Goal: Register for event/course

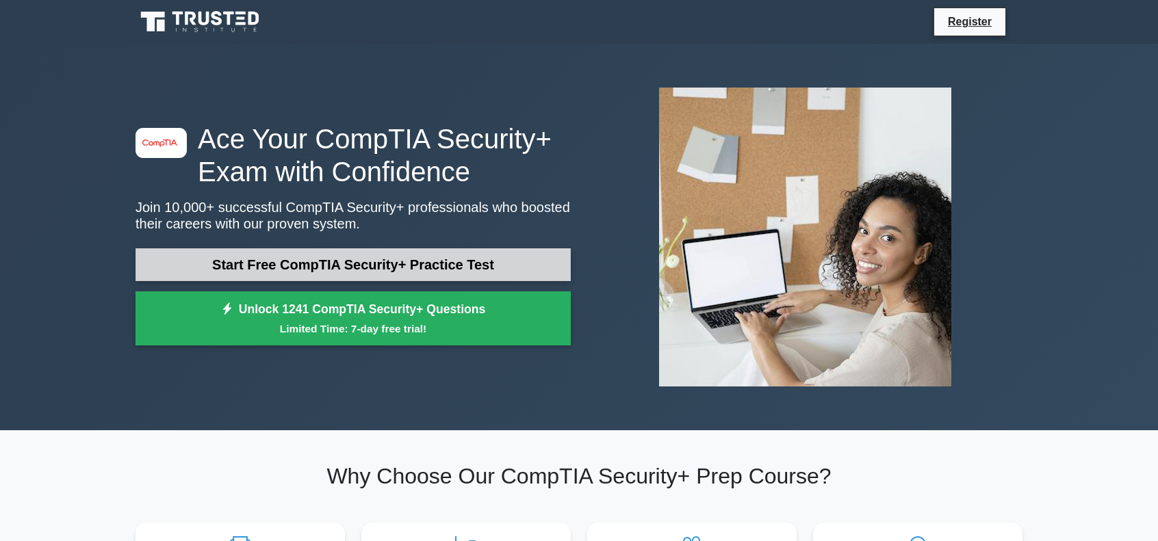
click at [294, 258] on link "Start Free CompTIA Security+ Practice Test" at bounding box center [352, 264] width 435 height 33
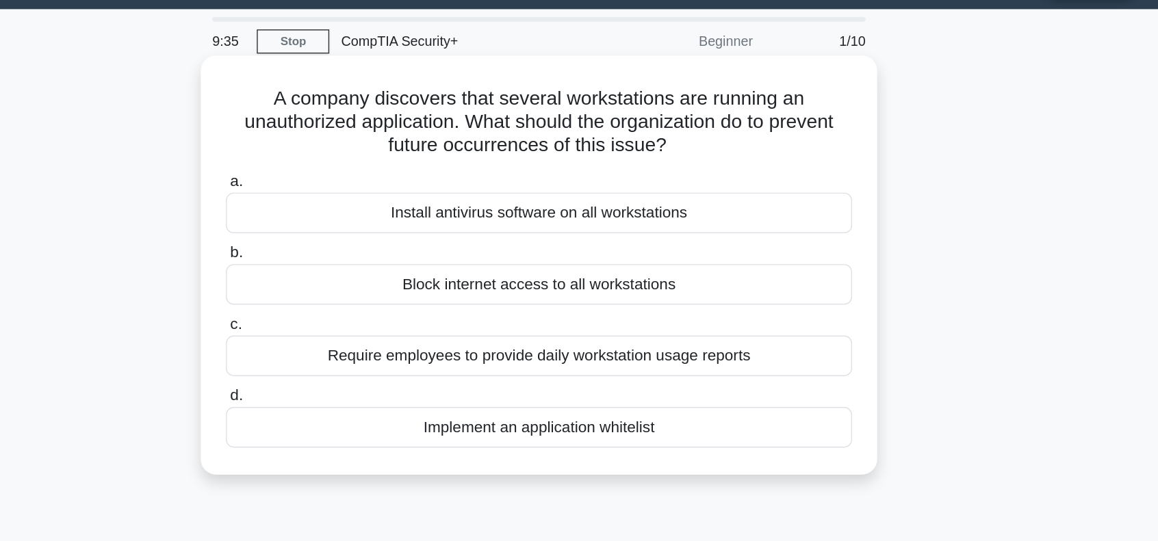
click at [560, 343] on div "Implement an application whitelist" at bounding box center [578, 340] width 443 height 29
click at [357, 322] on input "d. Implement an application whitelist" at bounding box center [357, 317] width 0 height 9
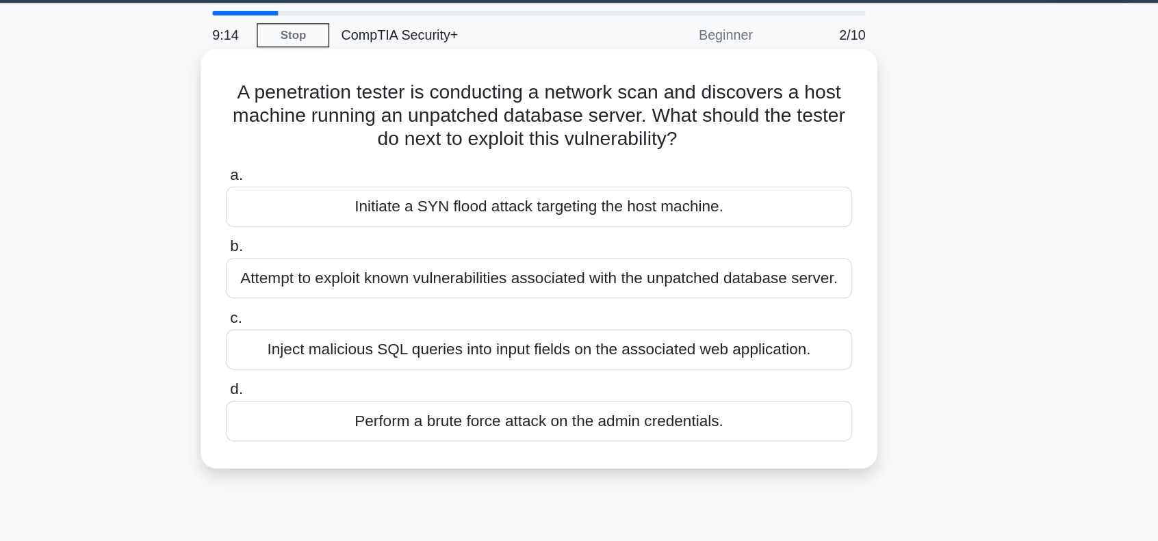
click at [584, 244] on div "Attempt to exploit known vulnerabilities associated with the unpatched database…" at bounding box center [578, 238] width 443 height 29
click at [357, 221] on input "b. Attempt to exploit known vulnerabilities associated with the unpatched datab…" at bounding box center [357, 216] width 0 height 9
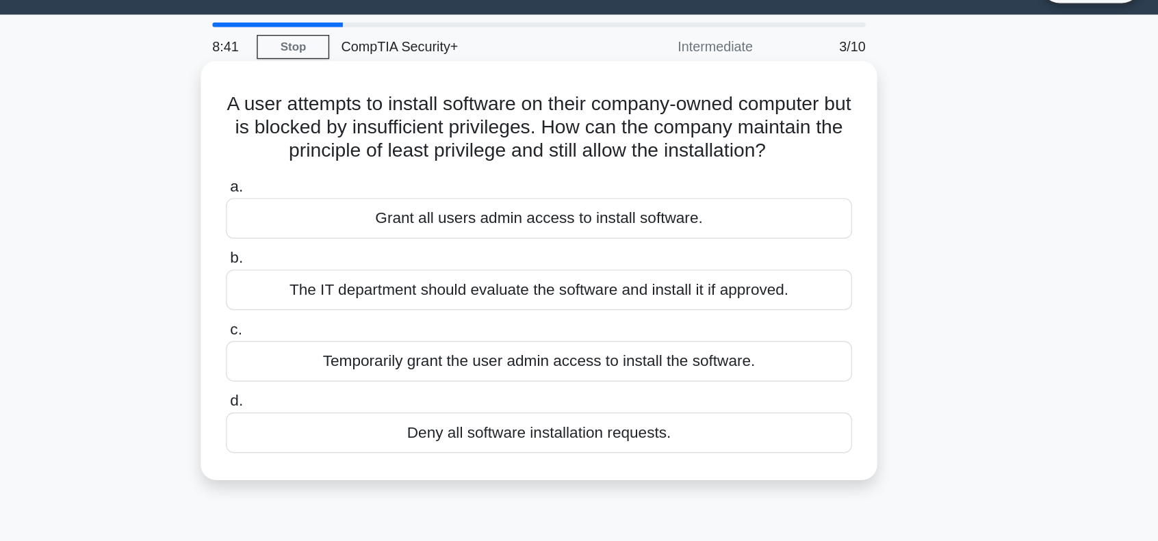
click at [667, 246] on div "The IT department should evaluate the software and install it if approved." at bounding box center [578, 238] width 443 height 29
click at [357, 221] on input "b. The IT department should evaluate the software and install it if approved." at bounding box center [357, 216] width 0 height 9
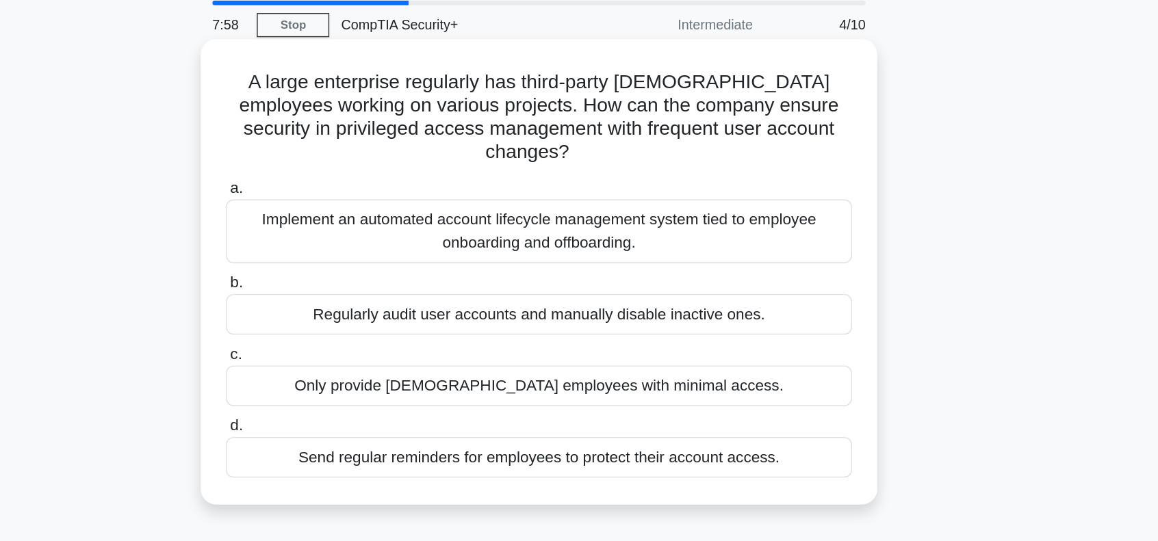
click at [727, 308] on div "Only provide contract employees with minimal access." at bounding box center [578, 322] width 443 height 29
click at [357, 305] on input "c. Only provide contract employees with minimal access." at bounding box center [357, 300] width 0 height 9
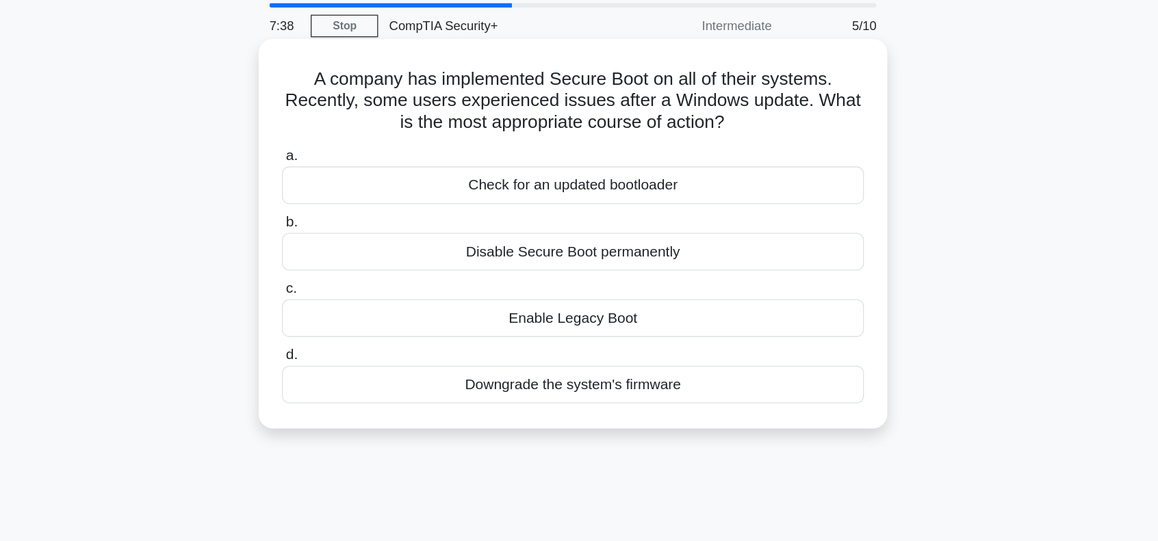
click at [652, 189] on div "Check for an updated bootloader" at bounding box center [578, 188] width 443 height 29
click at [357, 170] on input "a. Check for an updated bootloader" at bounding box center [357, 165] width 0 height 9
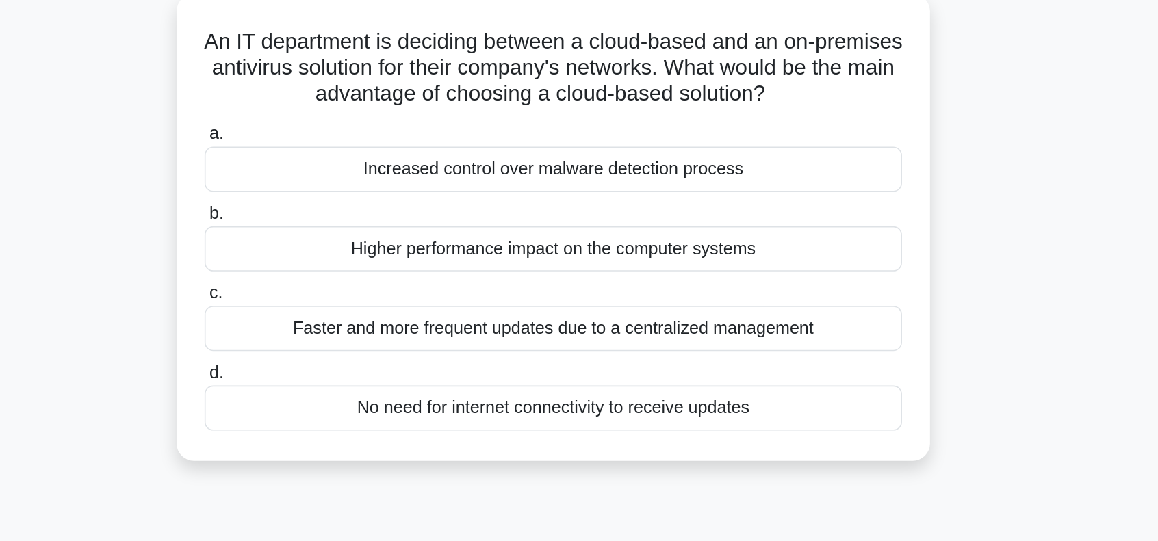
click at [682, 293] on div "Faster and more frequent updates due to a centralized management" at bounding box center [578, 289] width 443 height 29
click at [357, 272] on input "c. Faster and more frequent updates due to a centralized management" at bounding box center [357, 267] width 0 height 9
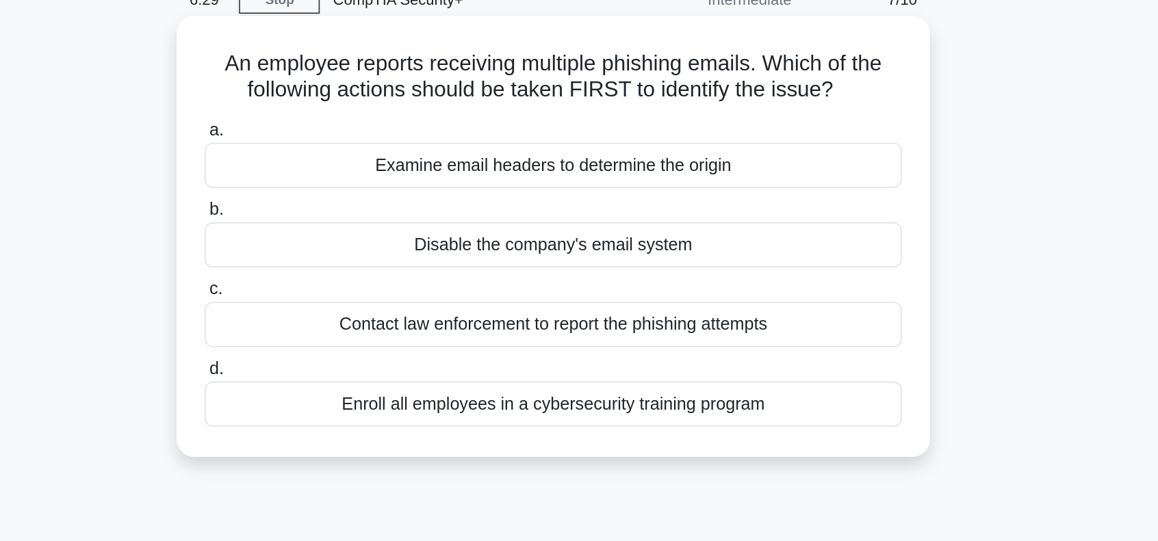
click at [661, 168] on div "Examine email headers to determine the origin" at bounding box center [578, 171] width 443 height 29
click at [357, 154] on input "a. Examine email headers to determine the origin" at bounding box center [357, 149] width 0 height 9
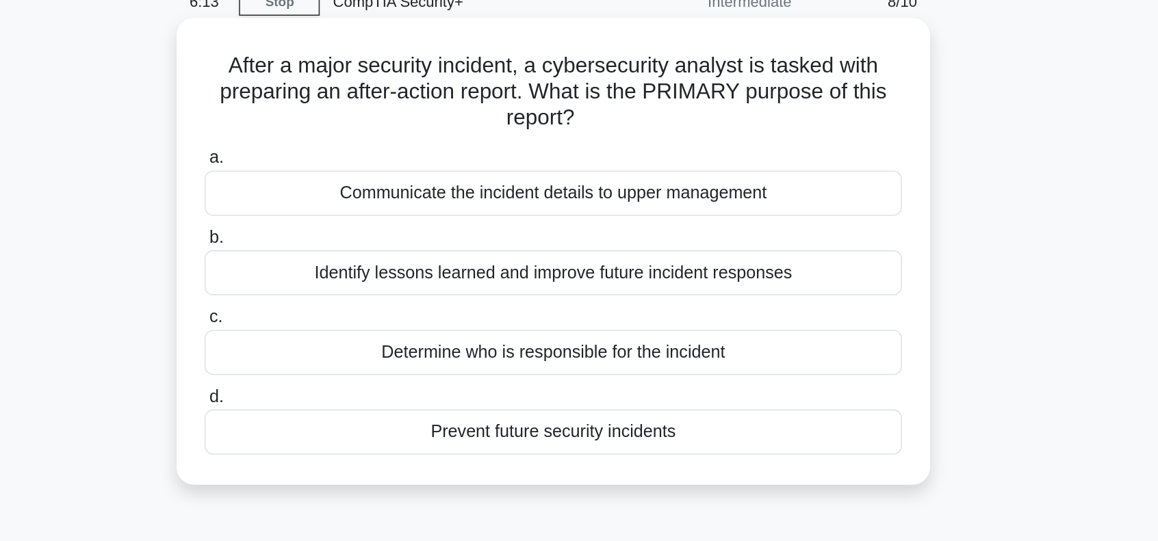
click at [647, 237] on div "Identify lessons learned and improve future incident responses" at bounding box center [578, 238] width 443 height 29
click at [357, 221] on input "b. Identify lessons learned and improve future incident responses" at bounding box center [357, 216] width 0 height 9
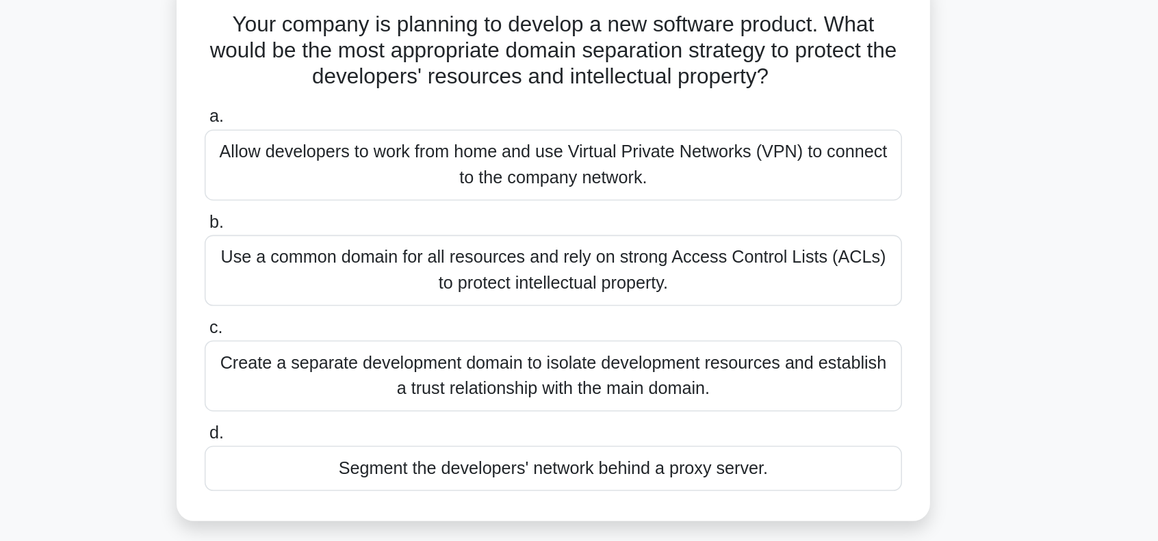
click at [741, 391] on div "Segment the developers' network behind a proxy server." at bounding box center [578, 389] width 443 height 29
click at [357, 372] on input "d. Segment the developers' network behind a proxy server." at bounding box center [357, 367] width 0 height 9
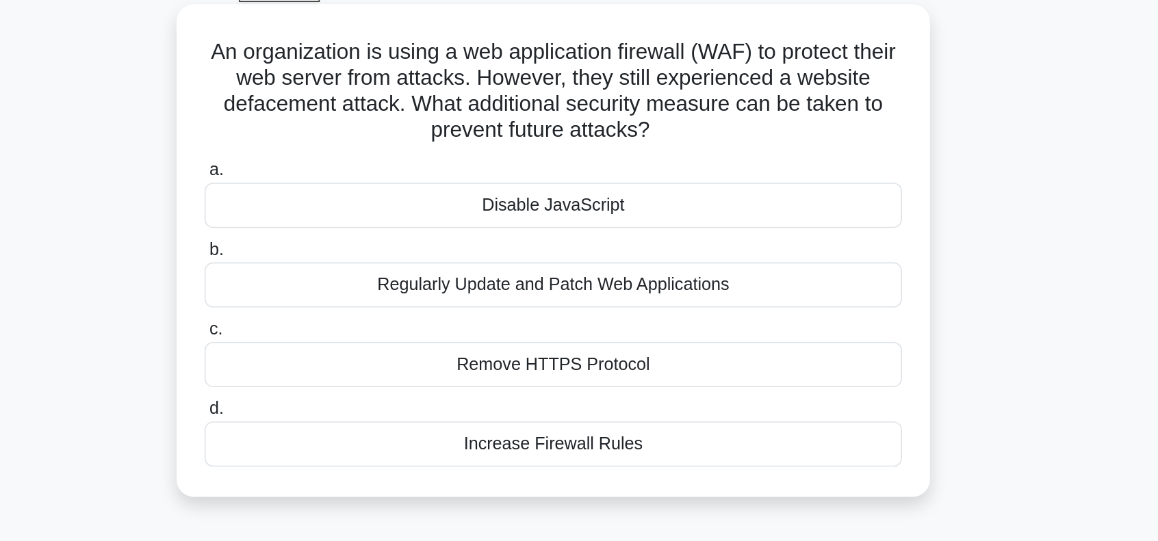
click at [726, 261] on div "Regularly Update and Patch Web Applications" at bounding box center [578, 255] width 443 height 29
click at [357, 237] on input "b. Regularly Update and Patch Web Applications" at bounding box center [357, 233] width 0 height 9
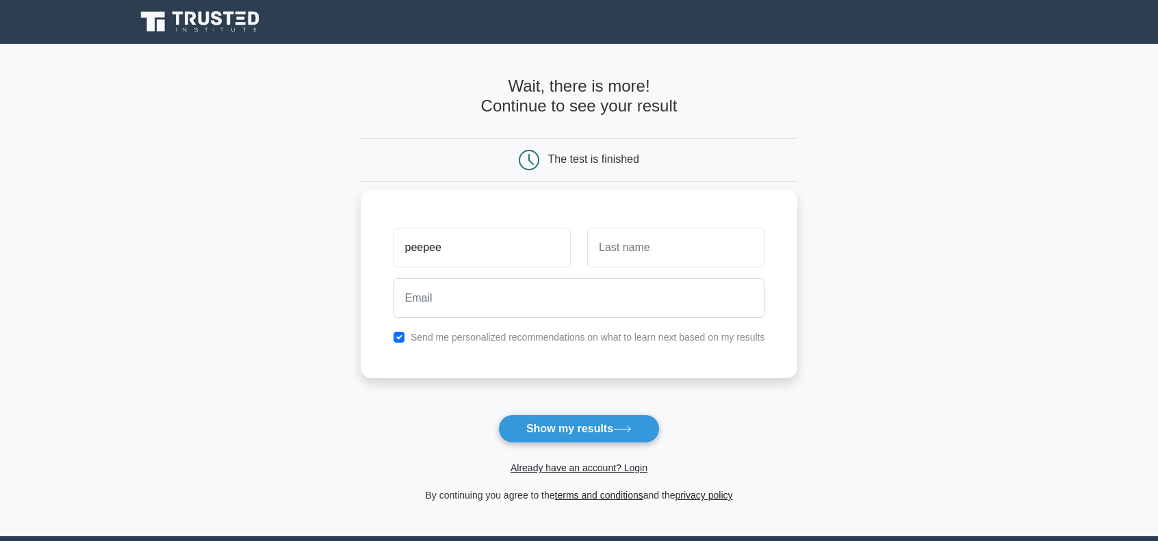
type input "peepee"
click at [607, 251] on input "text" at bounding box center [675, 248] width 177 height 40
type input "poopoo"
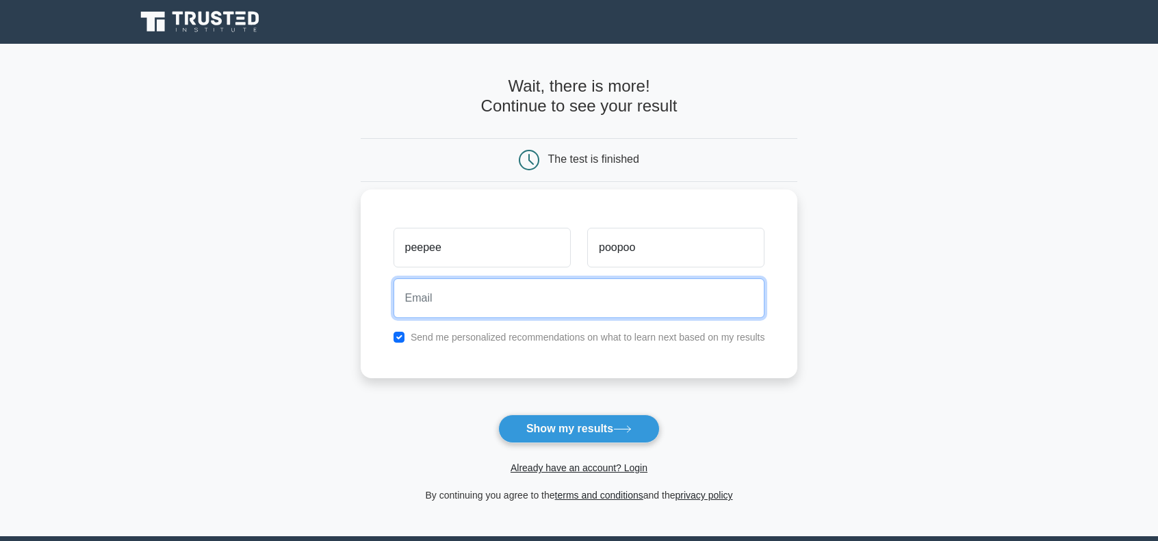
click at [593, 293] on input "email" at bounding box center [579, 299] width 372 height 40
type input "huntercarter578@gmail.com"
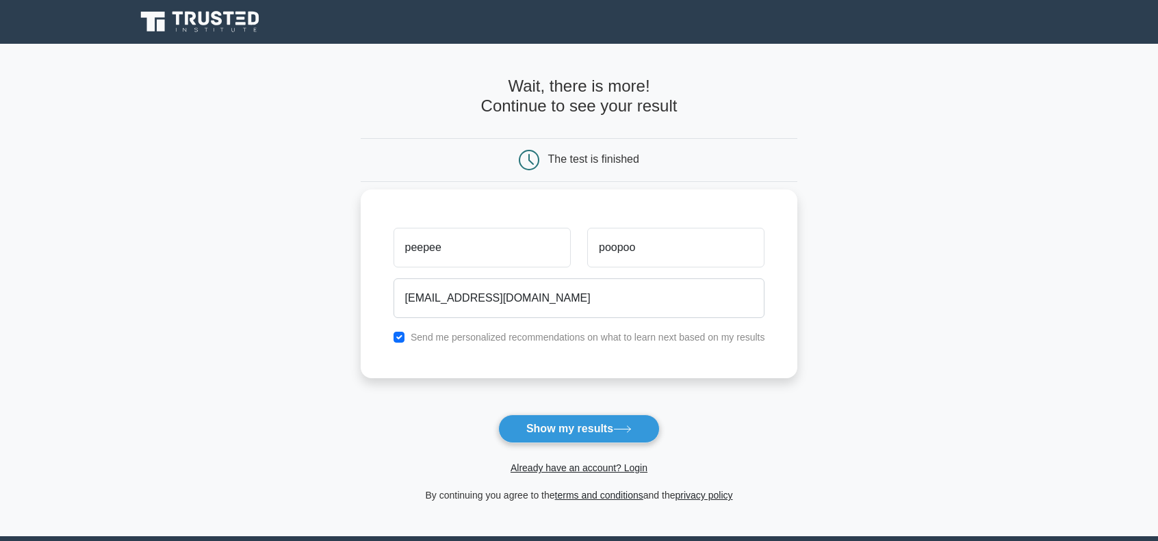
click at [450, 333] on label "Send me personalized recommendations on what to learn next based on my results" at bounding box center [588, 337] width 354 height 11
click at [402, 335] on input "checkbox" at bounding box center [398, 337] width 11 height 11
checkbox input "false"
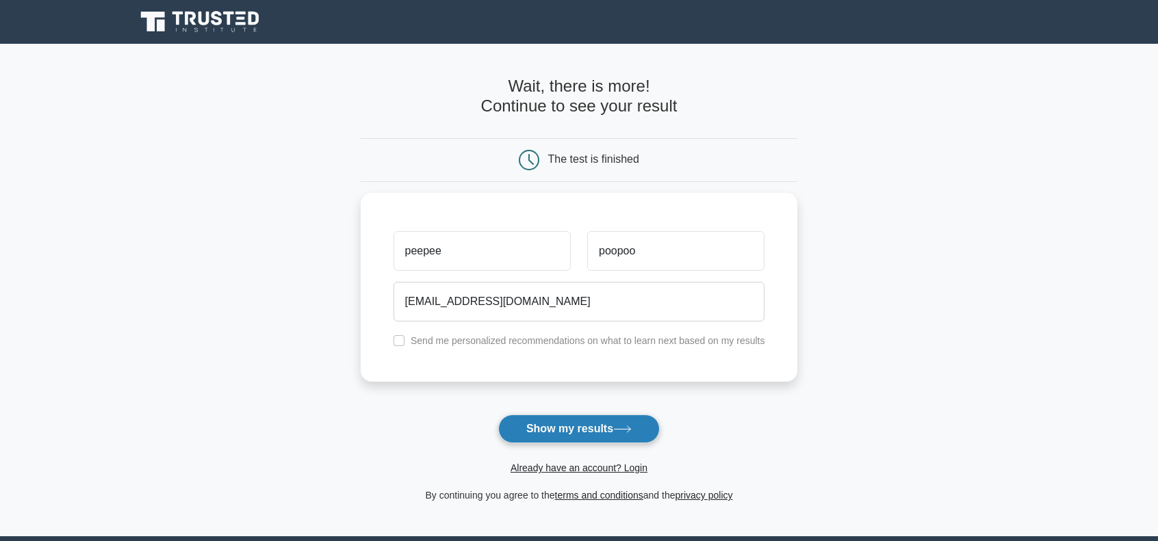
click at [569, 429] on button "Show my results" at bounding box center [578, 429] width 161 height 29
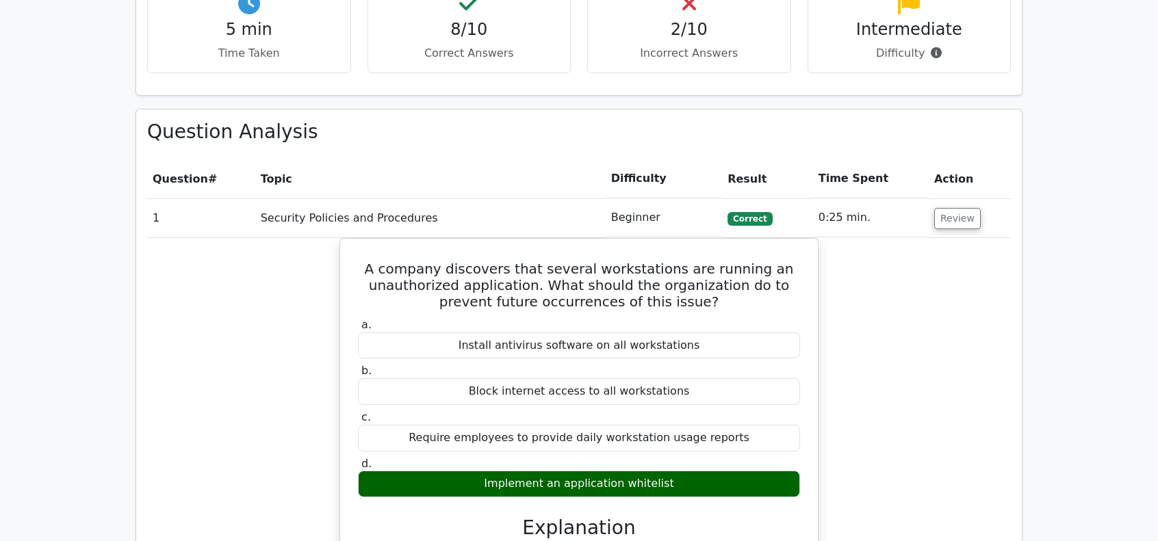
scroll to position [995, 0]
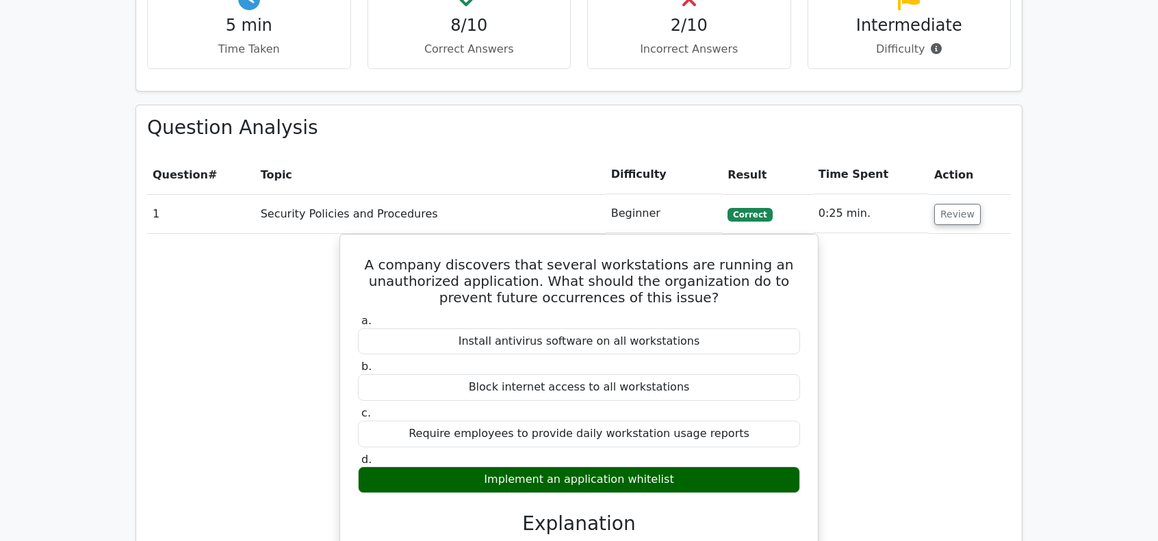
click at [917, 194] on td "0:25 min." at bounding box center [871, 213] width 116 height 39
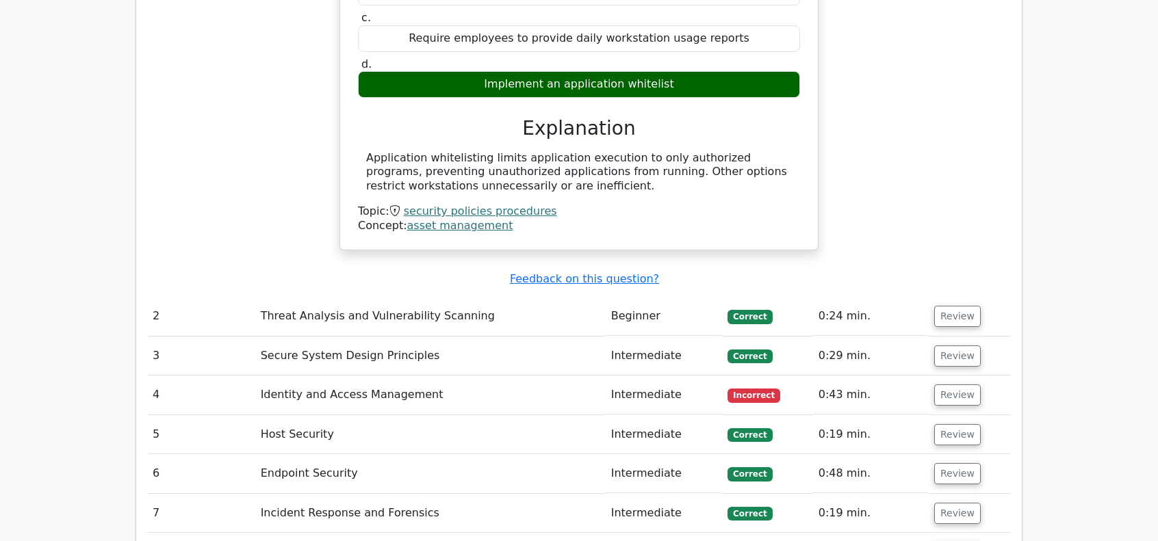
scroll to position [1404, 0]
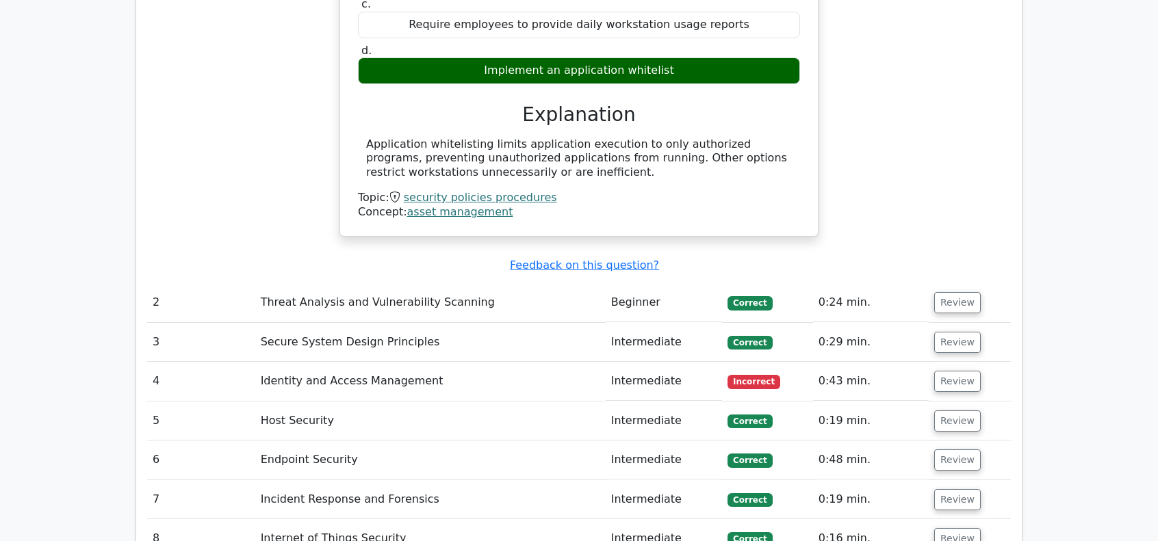
click at [414, 362] on td "Identity and Access Management" at bounding box center [430, 381] width 350 height 39
click at [951, 371] on button "Review" at bounding box center [957, 381] width 47 height 21
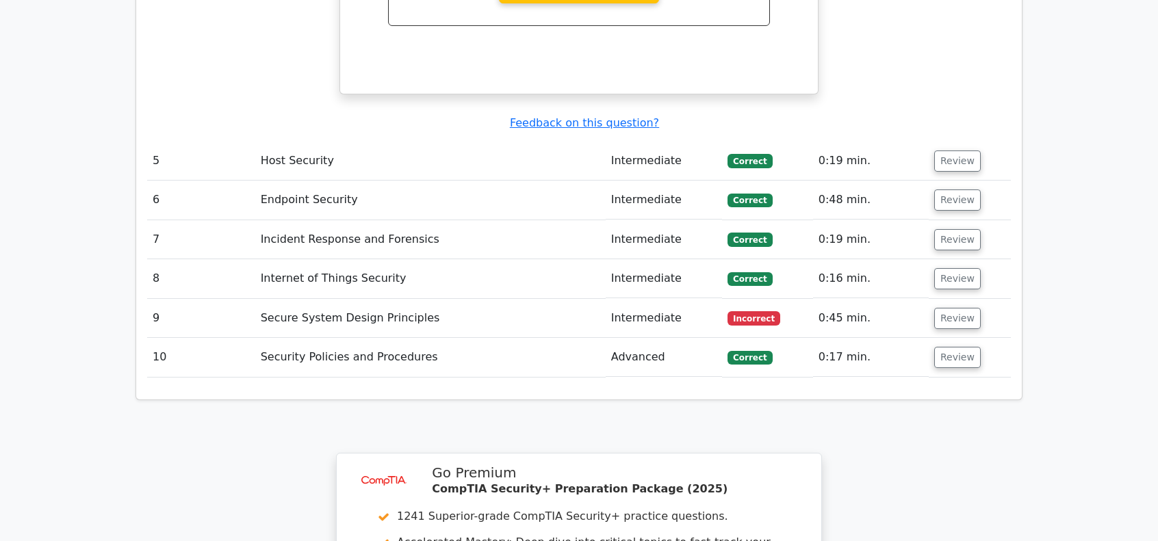
scroll to position [2271, 0]
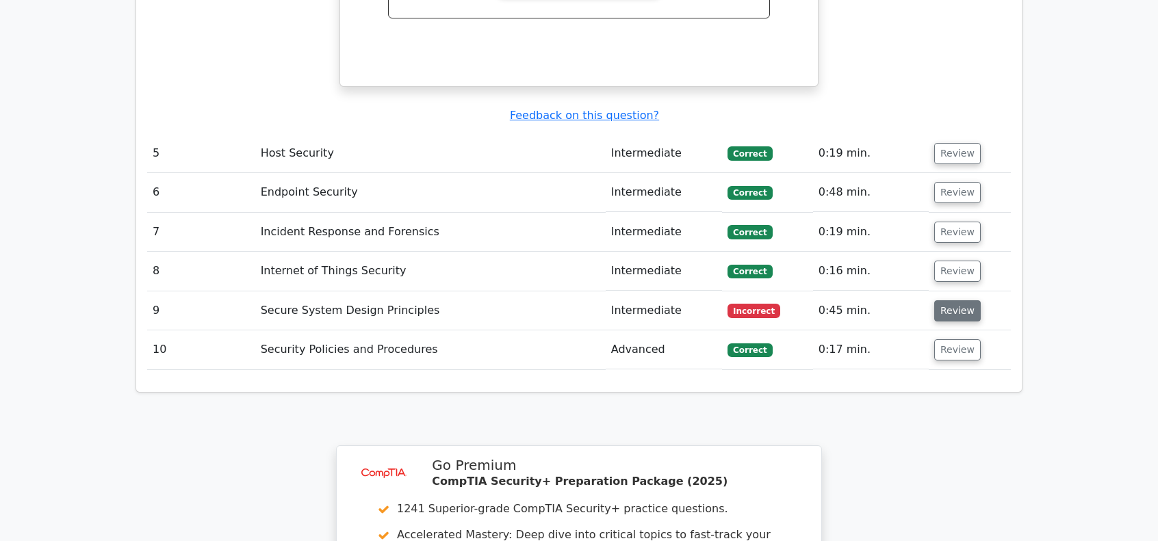
click at [942, 300] on button "Review" at bounding box center [957, 310] width 47 height 21
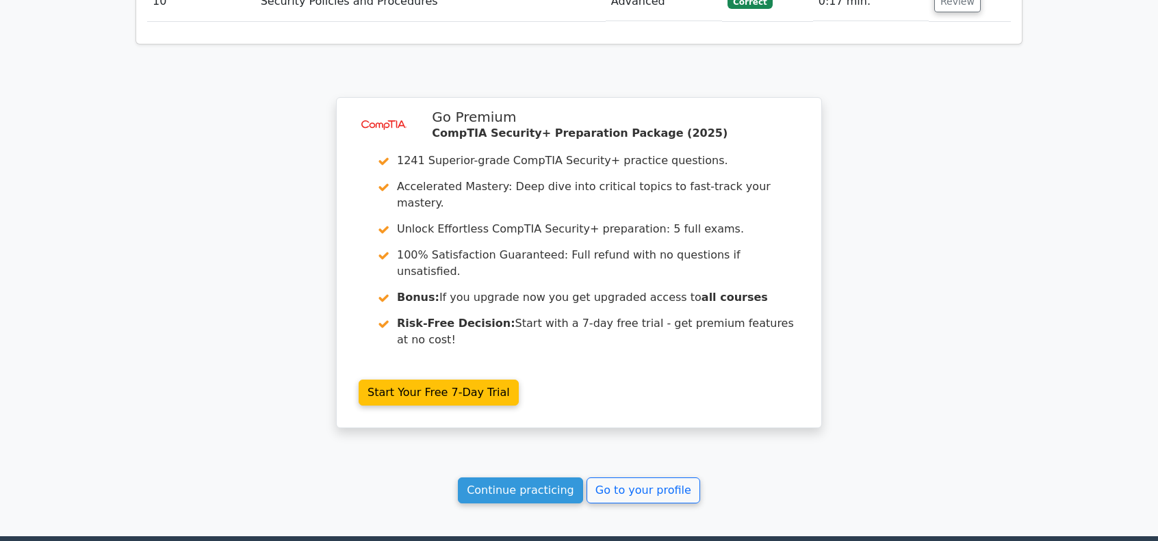
scroll to position [3246, 0]
